Goal: Information Seeking & Learning: Learn about a topic

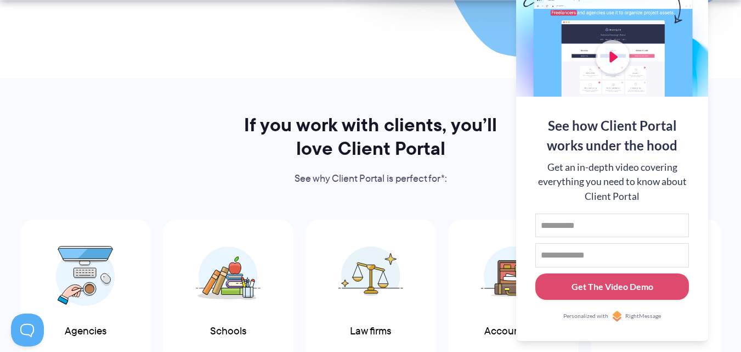
scroll to position [494, 0]
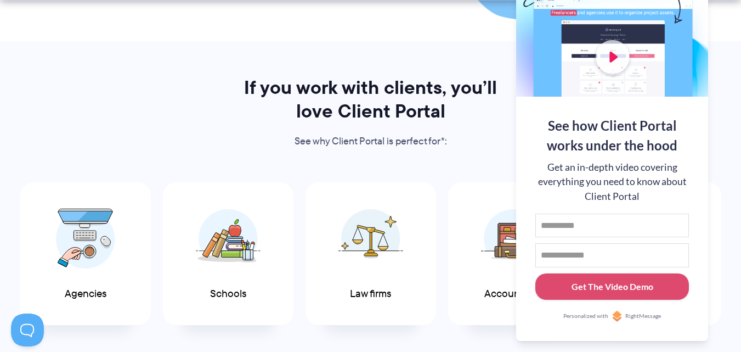
click at [180, 126] on div "If you work with clients, you’ll love Client Portal See why Client Portal is pe…" at bounding box center [370, 230] width 741 height 308
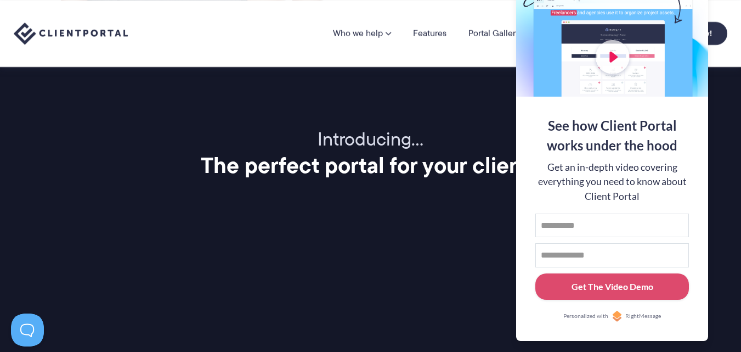
scroll to position [1262, 0]
click at [640, 36] on div at bounding box center [612, 25] width 192 height 143
click at [721, 14] on button at bounding box center [727, 13] width 13 height 13
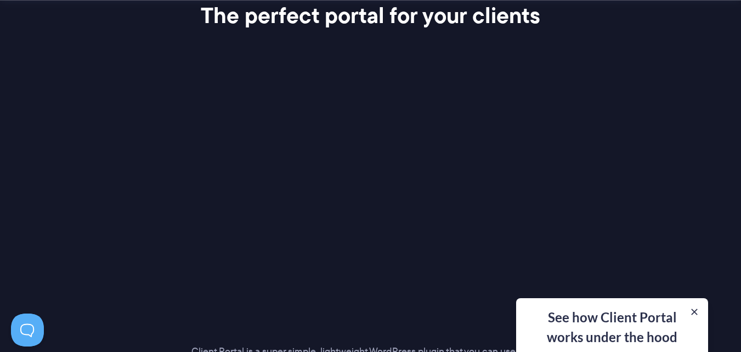
scroll to position [1427, 0]
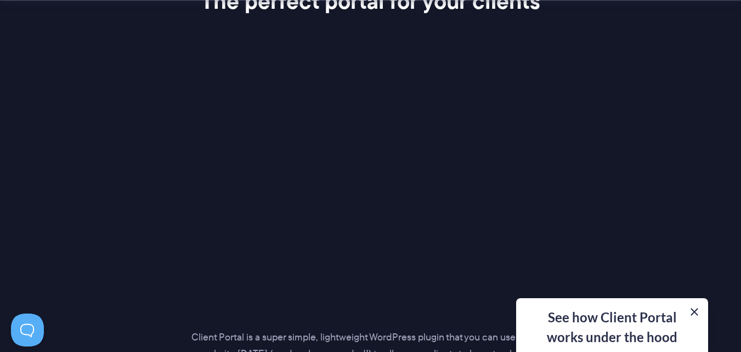
click at [696, 312] on button at bounding box center [694, 311] width 13 height 13
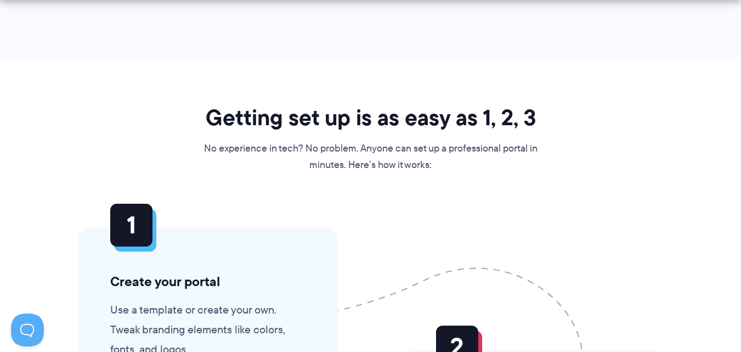
scroll to position [2469, 0]
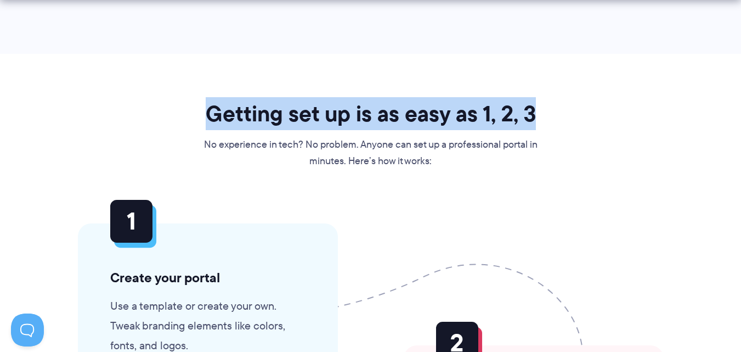
drag, startPoint x: 210, startPoint y: 110, endPoint x: 637, endPoint y: 119, distance: 427.0
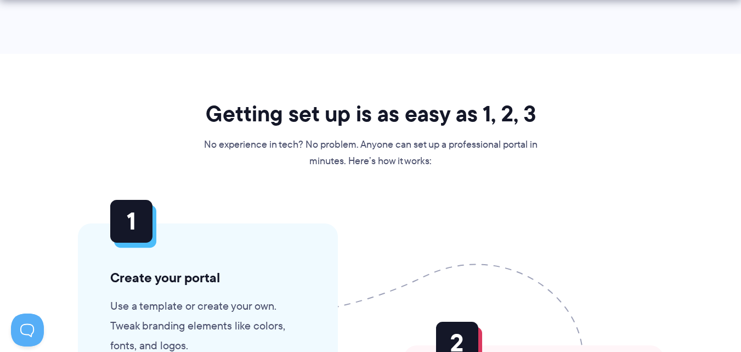
click at [481, 161] on p "No experience in tech? No problem. Anyone can set up a professional portal in m…" at bounding box center [371, 153] width 336 height 33
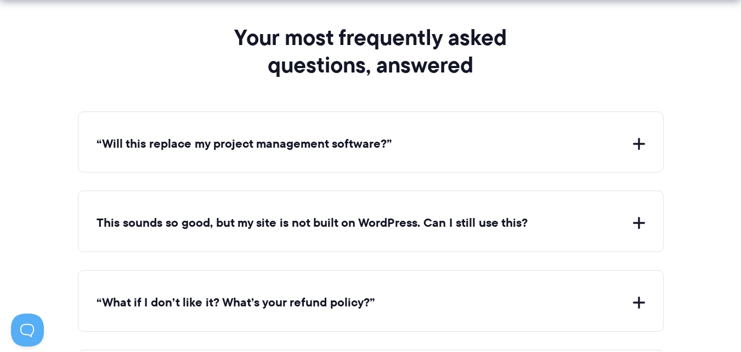
scroll to position [4006, 0]
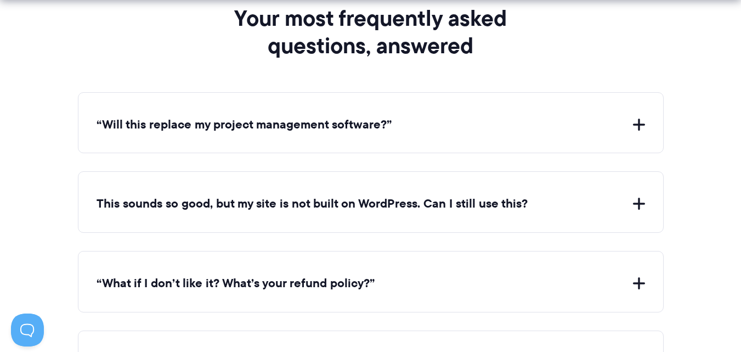
click at [643, 125] on button "“Will this replace my project management software?”" at bounding box center [371, 124] width 549 height 17
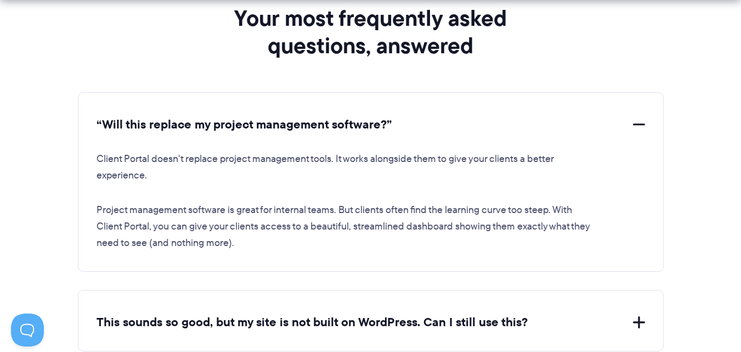
scroll to position [4060, 0]
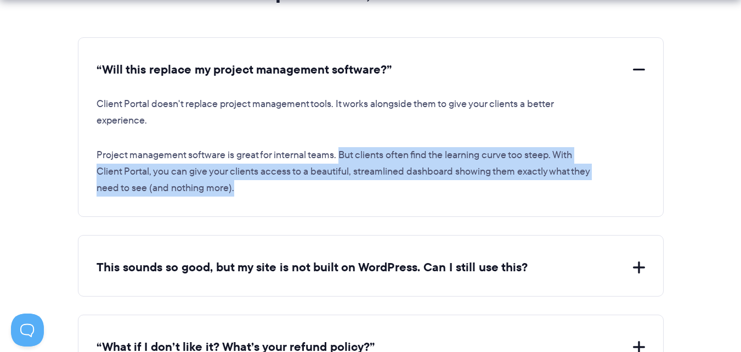
drag, startPoint x: 339, startPoint y: 157, endPoint x: 354, endPoint y: 189, distance: 35.3
click at [354, 189] on p "Project management software is great for internal teams. But clients often find…" at bounding box center [346, 171] width 499 height 49
click at [299, 190] on p "Project management software is great for internal teams. But clients often find…" at bounding box center [346, 171] width 499 height 49
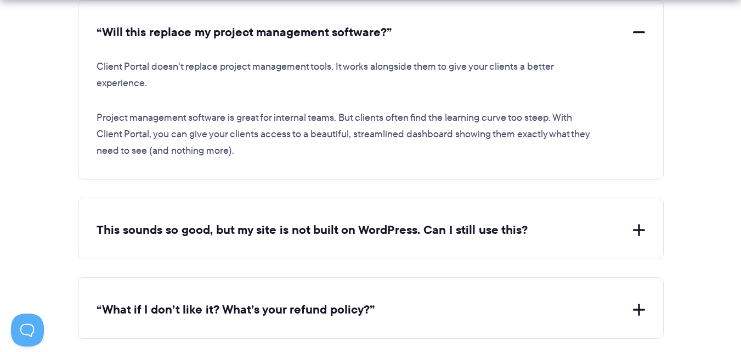
scroll to position [4170, 0]
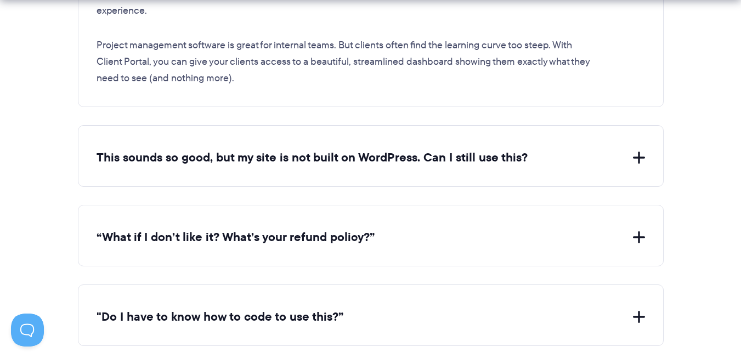
click at [638, 160] on button "This sounds so good, but my site is not built on WordPress. Can I still use thi…" at bounding box center [371, 157] width 549 height 17
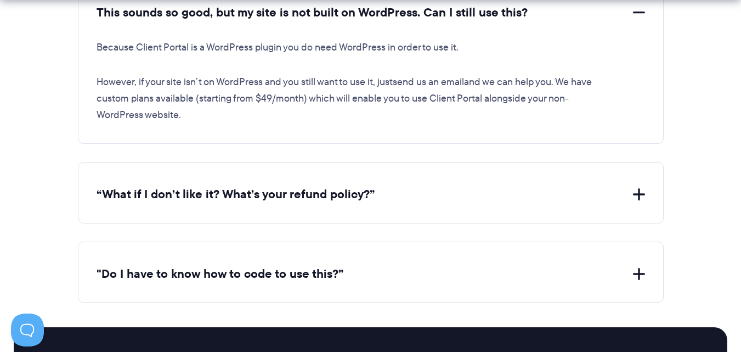
scroll to position [4335, 0]
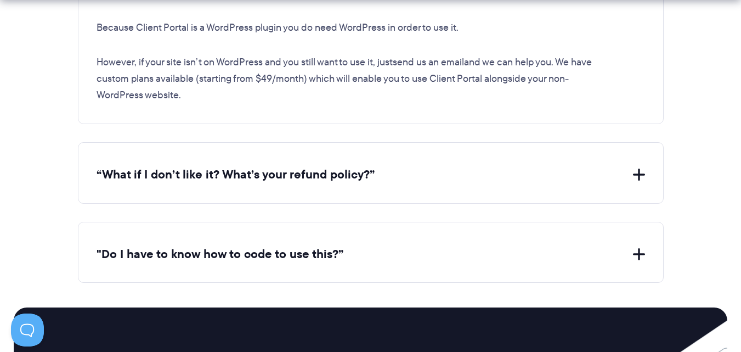
click at [640, 172] on button "“What if I don’t like it? What’s your refund policy?”" at bounding box center [371, 174] width 549 height 17
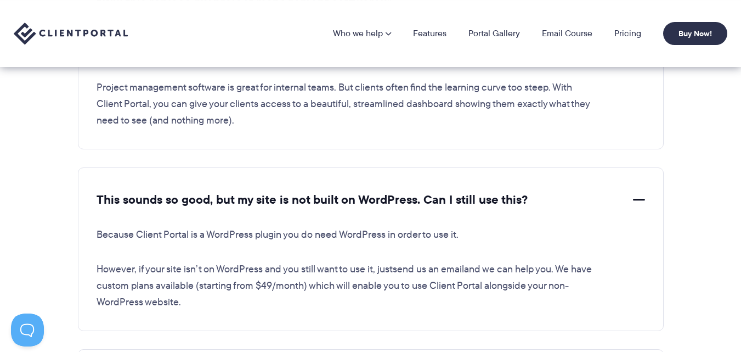
scroll to position [4115, 0]
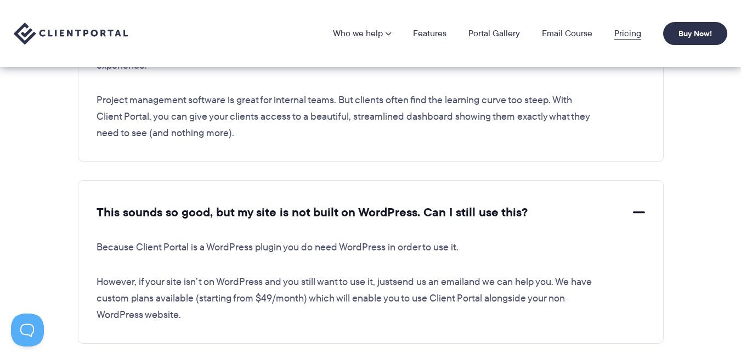
click at [624, 32] on link "Pricing" at bounding box center [628, 33] width 27 height 9
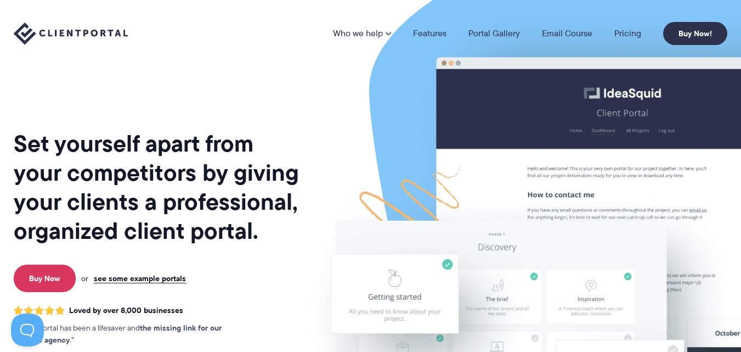
scroll to position [0, 0]
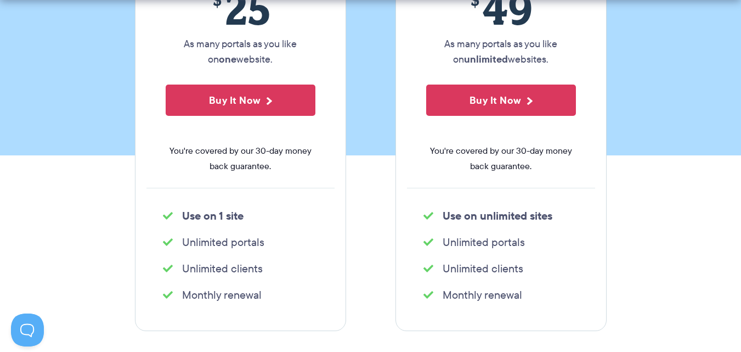
scroll to position [274, 0]
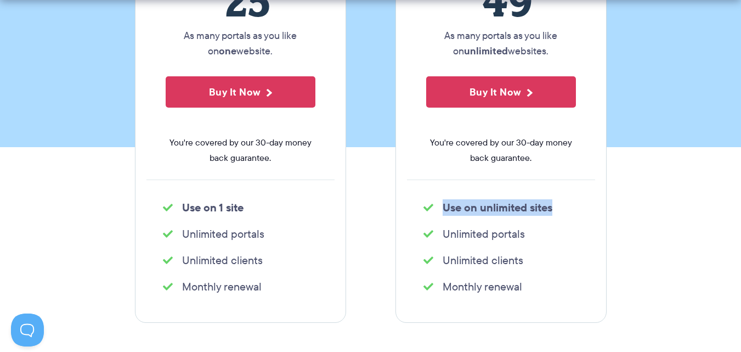
drag, startPoint x: 444, startPoint y: 206, endPoint x: 565, endPoint y: 204, distance: 120.7
click at [565, 204] on li "Use on unlimited sites" at bounding box center [501, 207] width 155 height 15
click at [531, 237] on li "Unlimited portals" at bounding box center [501, 233] width 155 height 15
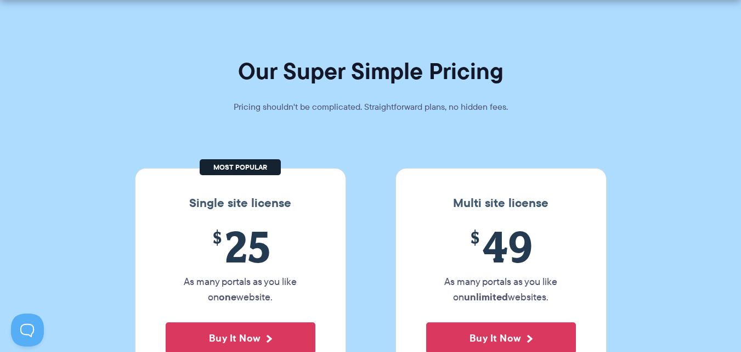
scroll to position [55, 0]
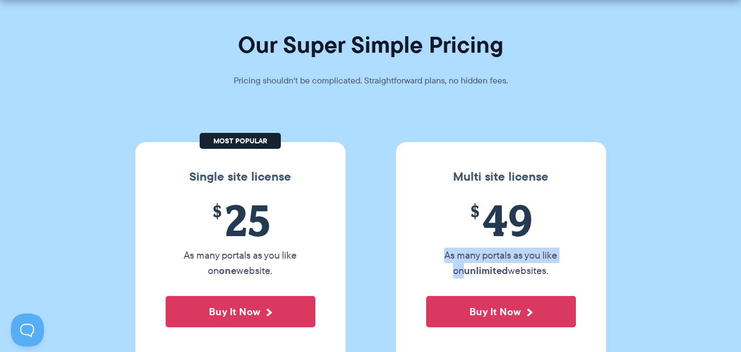
drag, startPoint x: 438, startPoint y: 251, endPoint x: 577, endPoint y: 249, distance: 138.9
click at [577, 249] on div "$ 49 As many portals as you like on unlimited websites. Buy It Now You're cover…" at bounding box center [501, 297] width 188 height 204
click at [551, 268] on p "As many portals as you like on unlimited websites." at bounding box center [501, 262] width 150 height 31
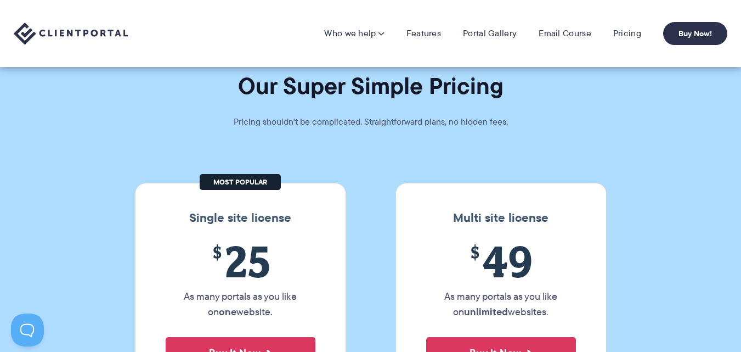
scroll to position [0, 0]
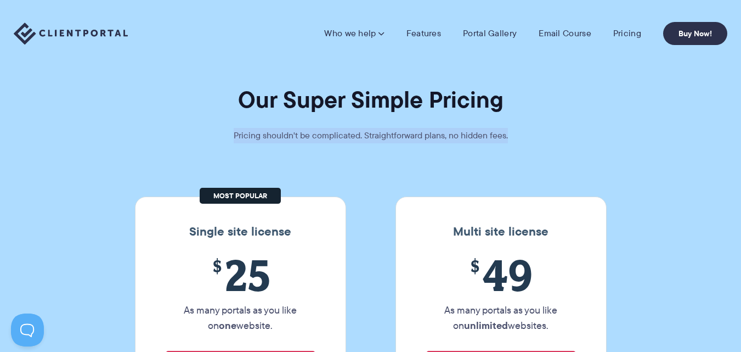
drag, startPoint x: 230, startPoint y: 134, endPoint x: 527, endPoint y: 132, distance: 296.3
click at [527, 132] on p "Pricing shouldn't be complicated. Straightforward plans, no hidden fees." at bounding box center [370, 135] width 329 height 15
click at [589, 109] on h1 "Our Super Simple Pricing" at bounding box center [370, 99] width 741 height 29
